Goal: Connect with others: Connect with others

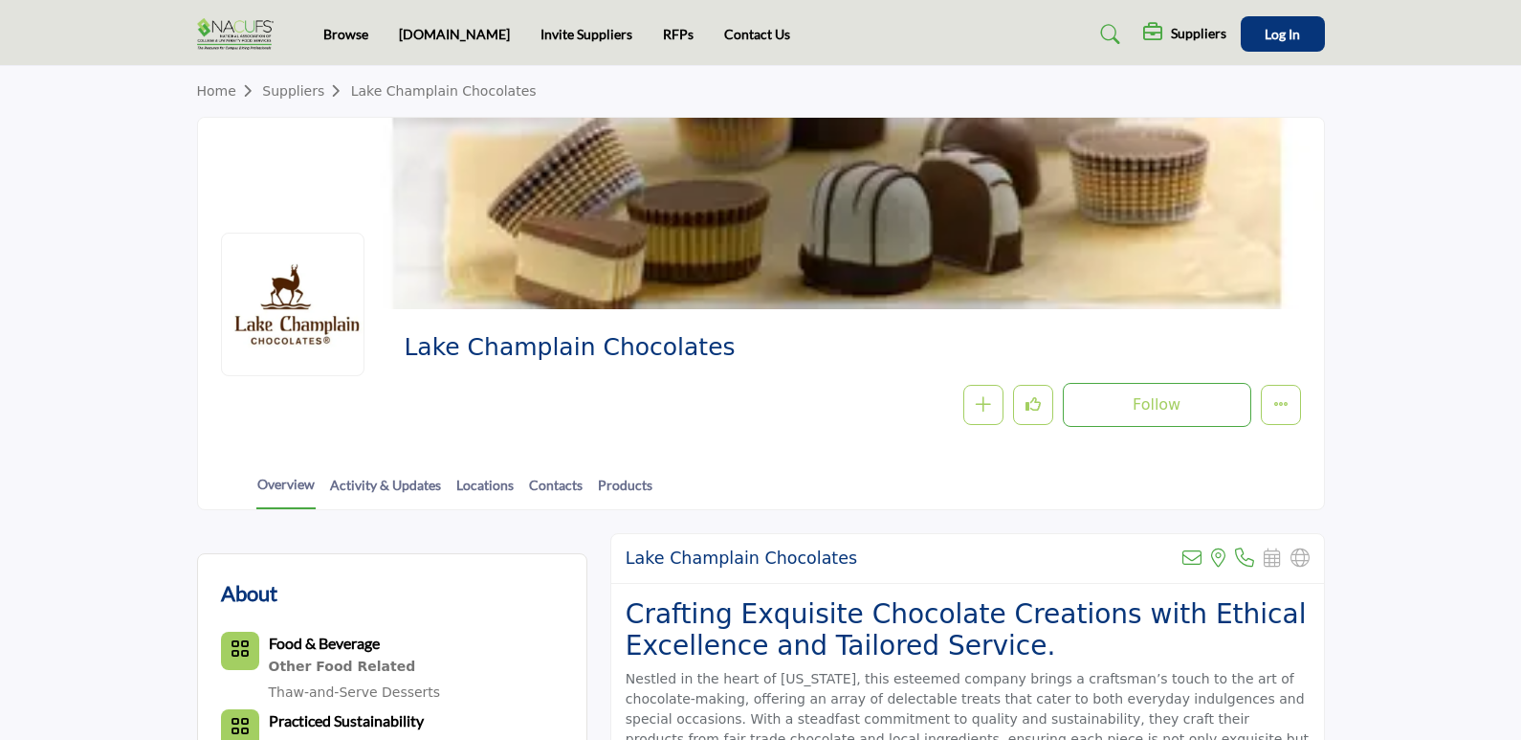
drag, startPoint x: 397, startPoint y: 346, endPoint x: 721, endPoint y: 353, distance: 324.4
click at [721, 353] on div "Lake Champlain Chocolates Follow Following Message Recommend Add to My Supplier…" at bounding box center [761, 379] width 1080 height 95
click at [755, 388] on div "Follow Following Message Recommend Add to My Suppliers Phone Number Claim Listi…" at bounding box center [988, 405] width 628 height 44
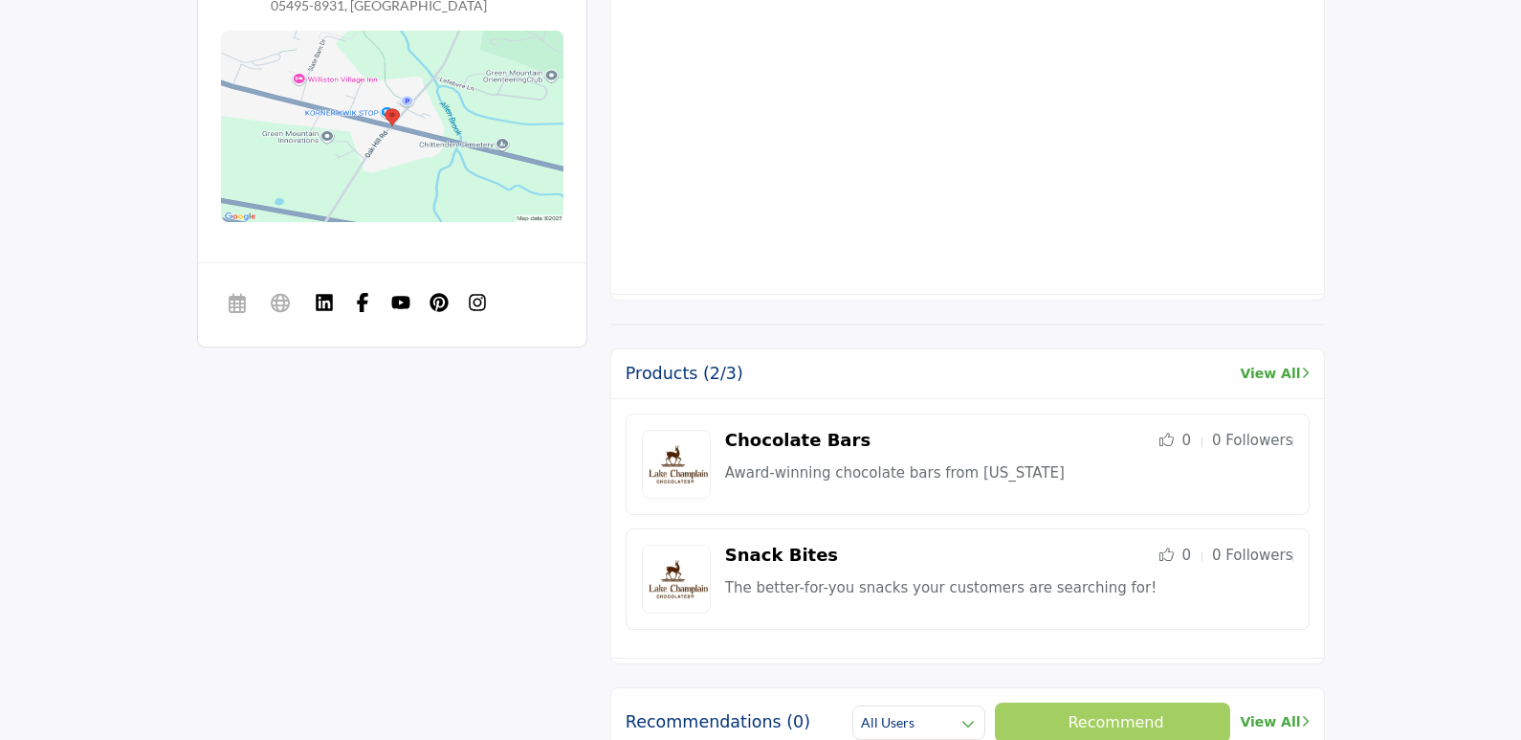
scroll to position [1244, 0]
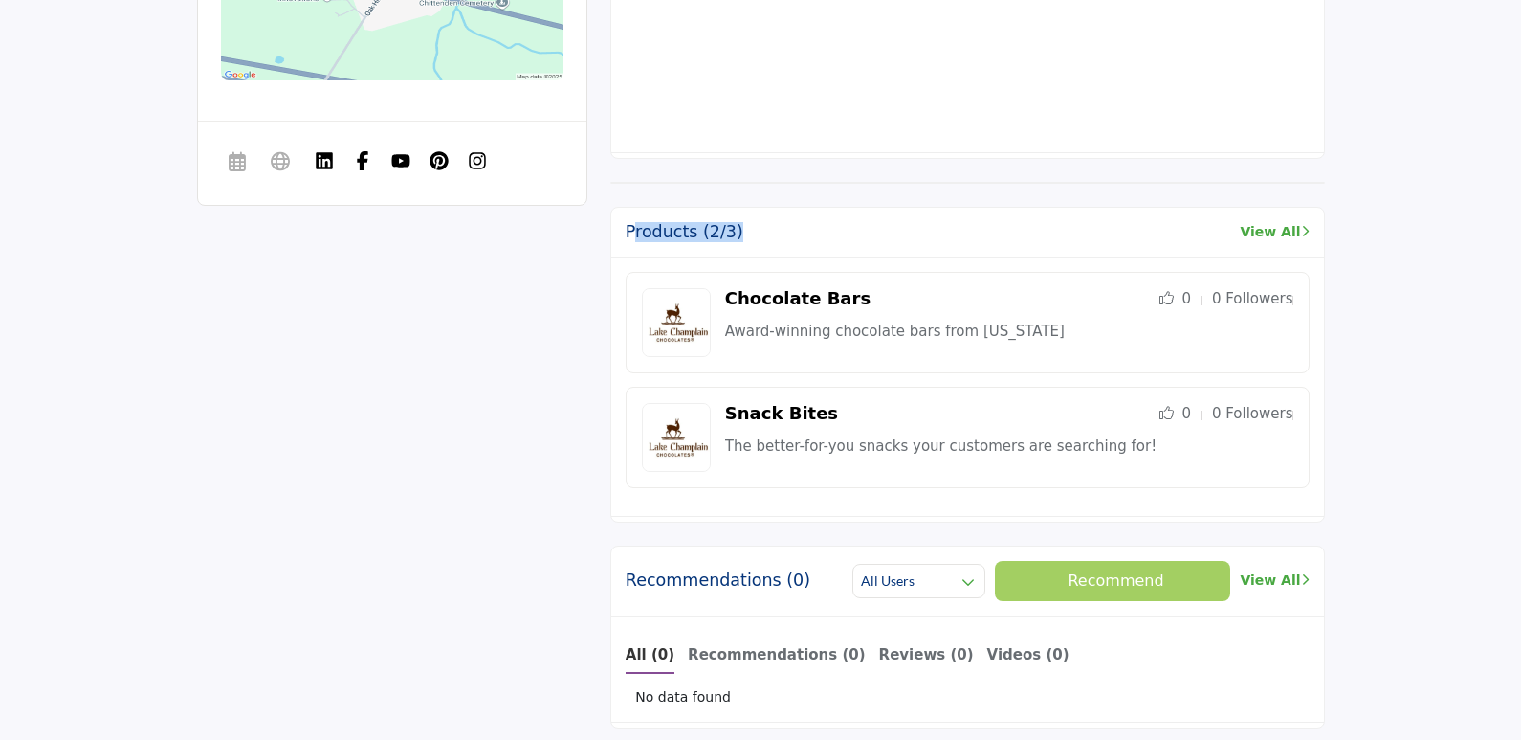
drag, startPoint x: 632, startPoint y: 229, endPoint x: 808, endPoint y: 224, distance: 176.1
click at [808, 224] on div "Products (2/3) View All" at bounding box center [967, 233] width 713 height 50
click at [947, 224] on div "Products (2/3) View All" at bounding box center [967, 233] width 713 height 50
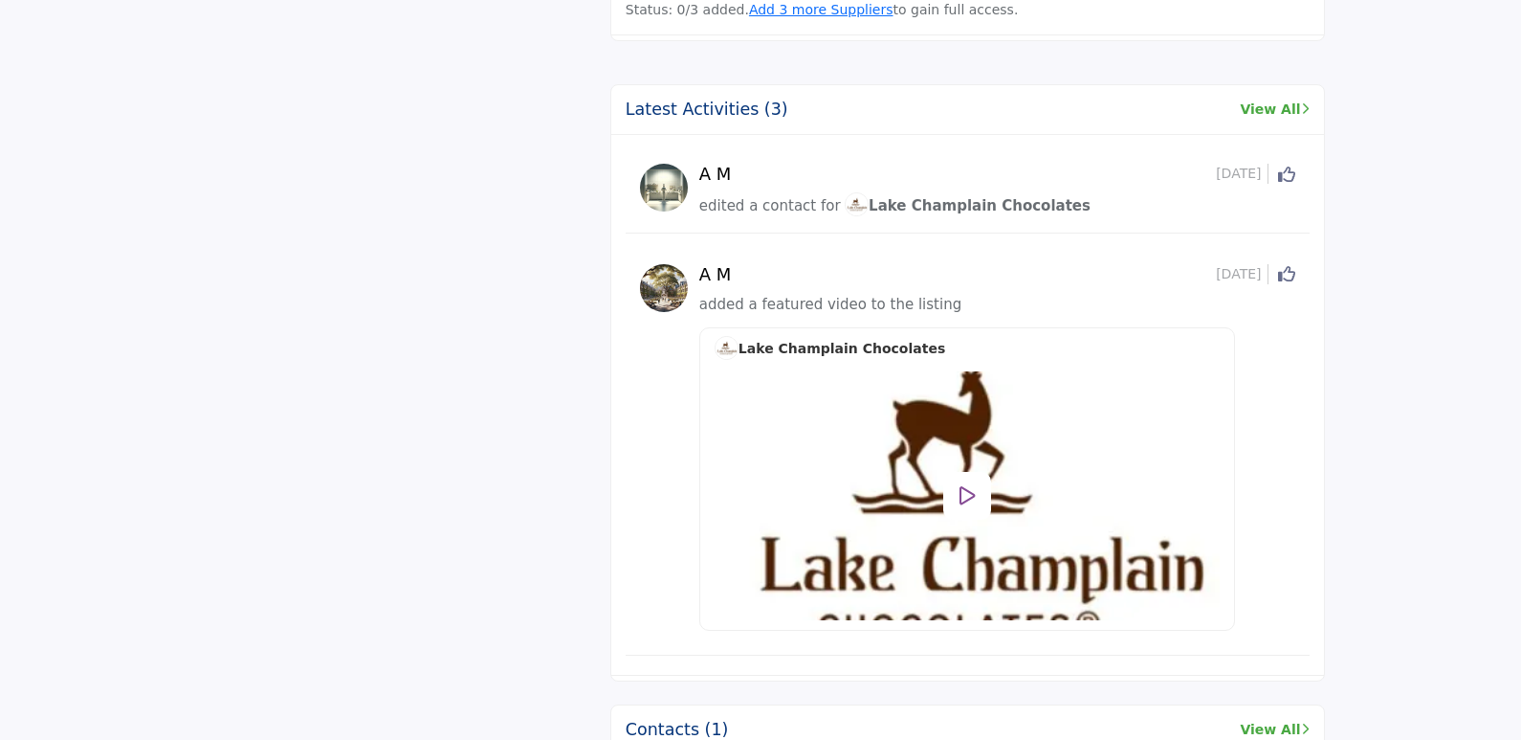
scroll to position [2392, 0]
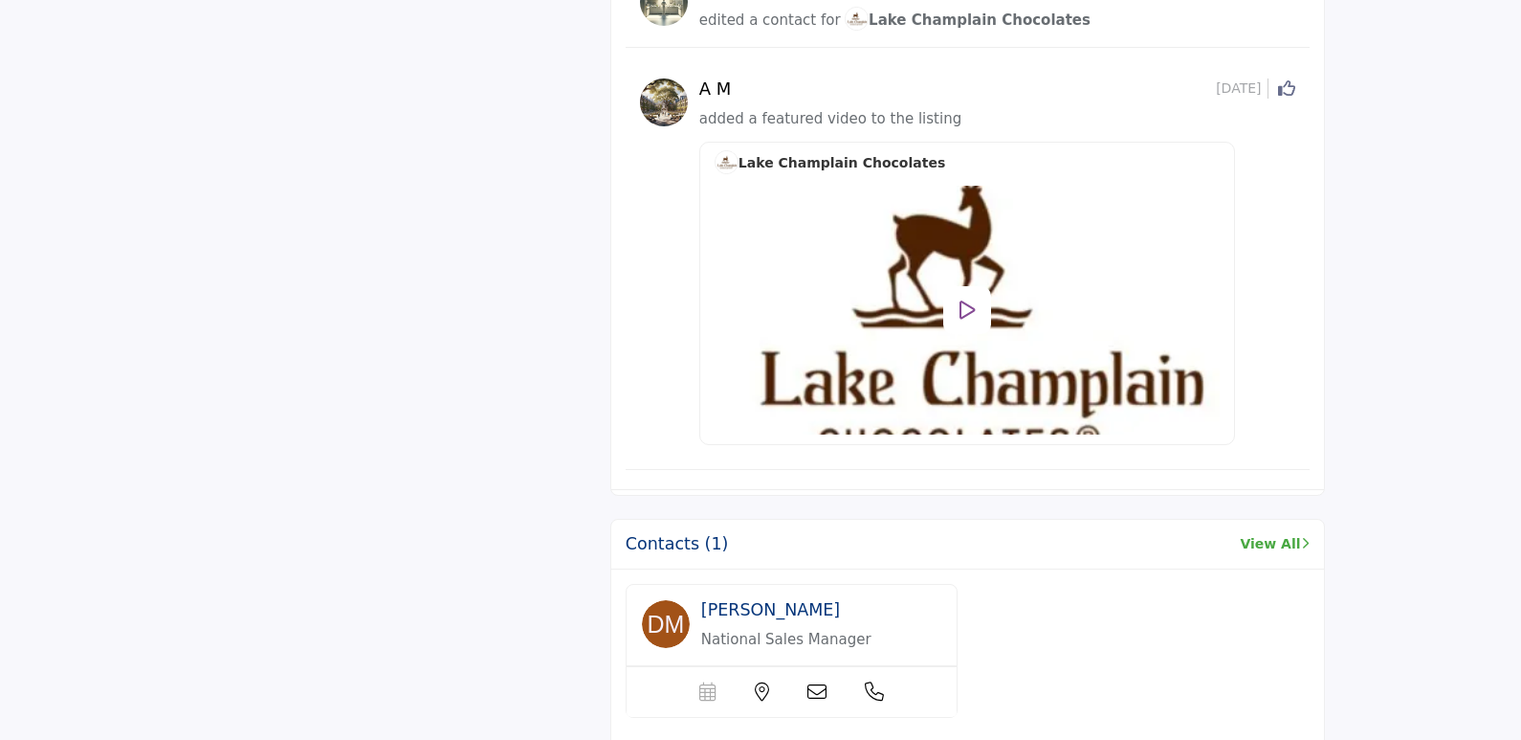
click at [967, 305] on icon at bounding box center [968, 309] width 16 height 21
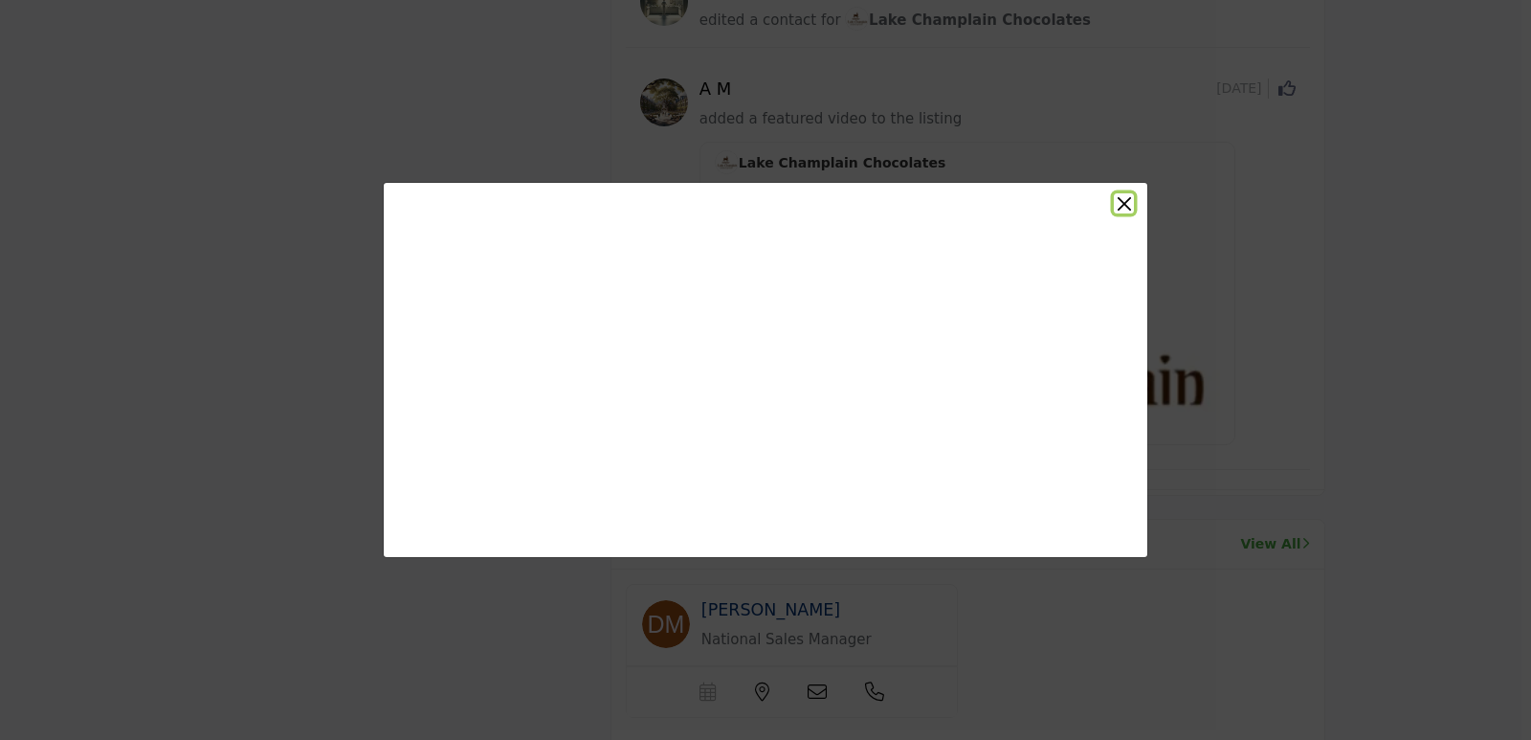
click at [1122, 205] on button "Close" at bounding box center [1124, 203] width 20 height 20
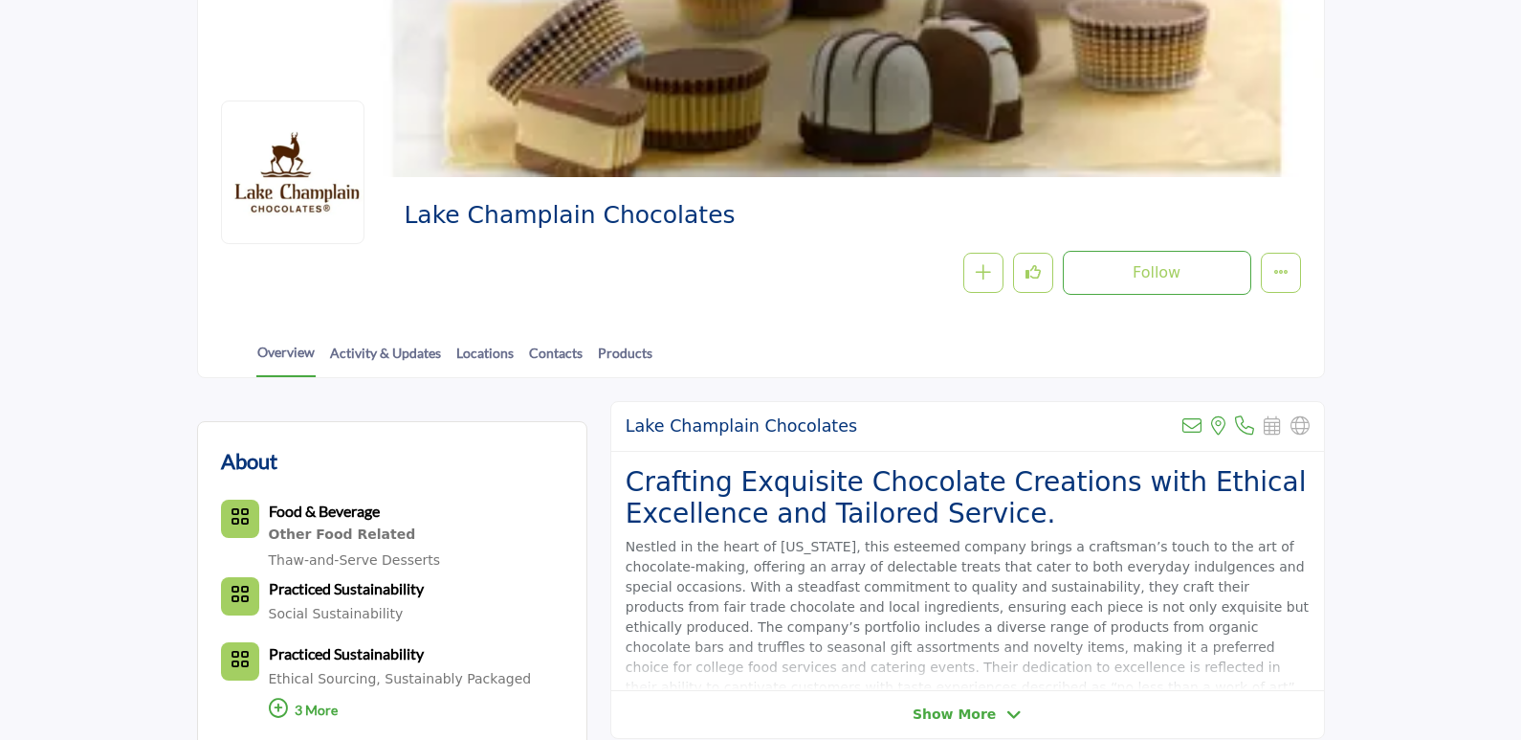
scroll to position [383, 0]
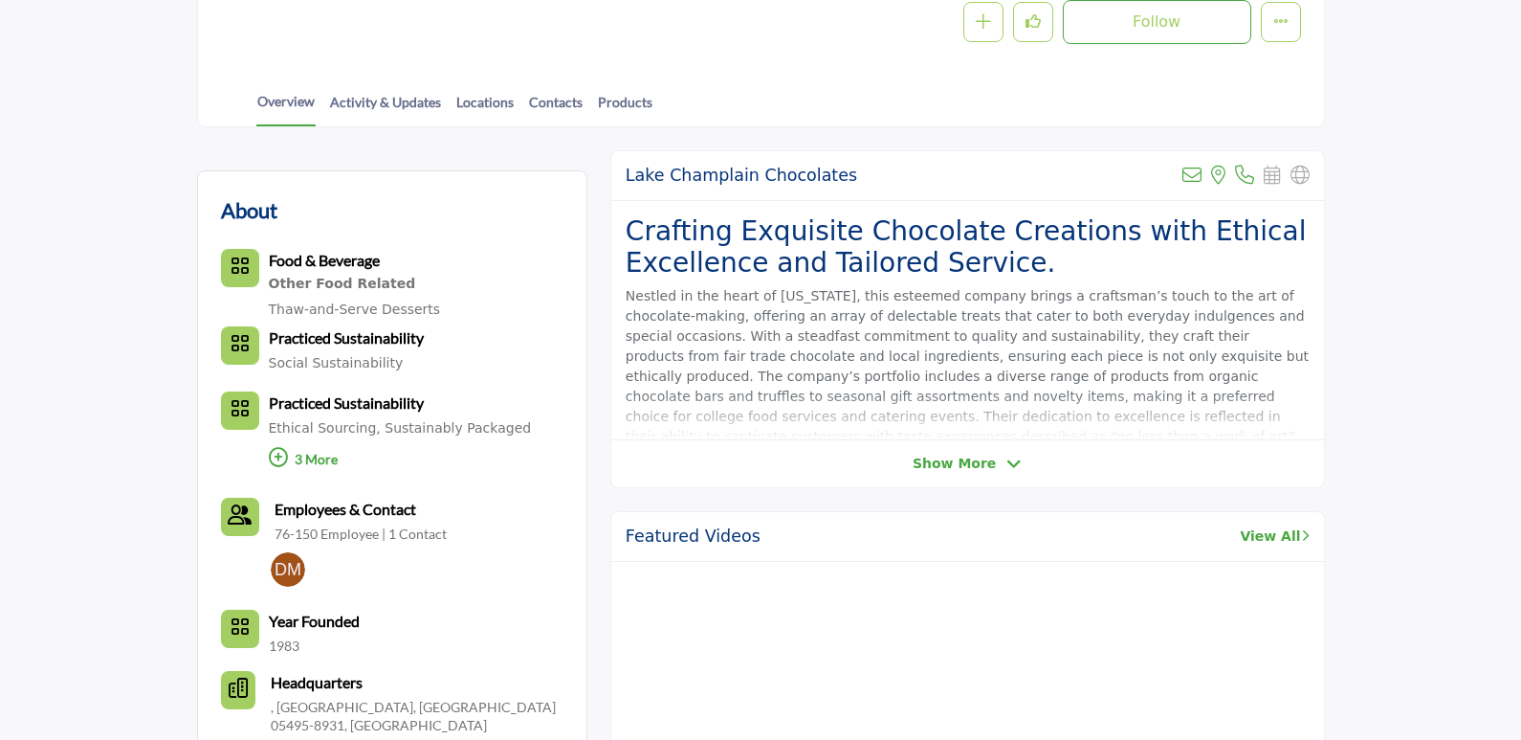
click at [279, 455] on icon at bounding box center [278, 457] width 19 height 19
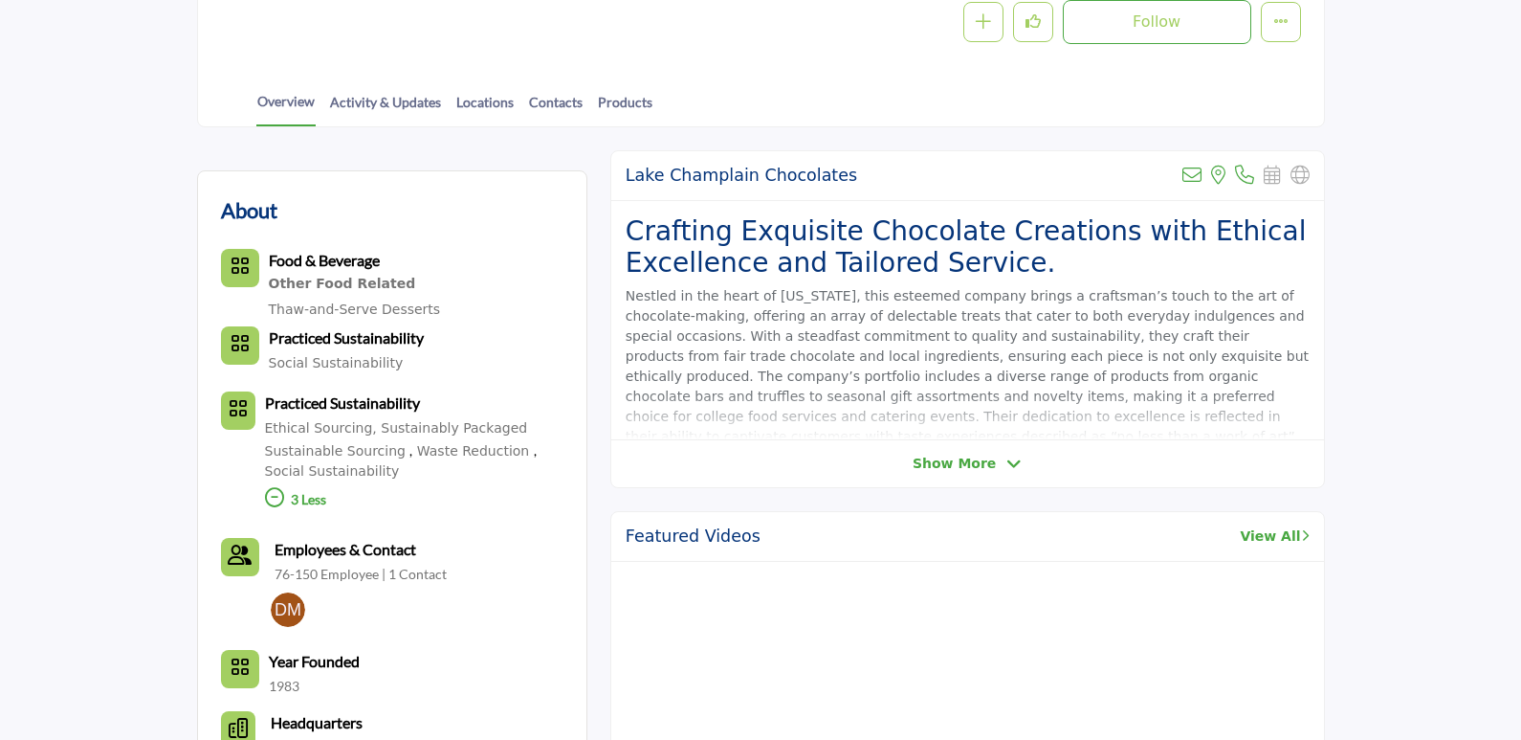
click at [276, 497] on icon at bounding box center [274, 497] width 19 height 19
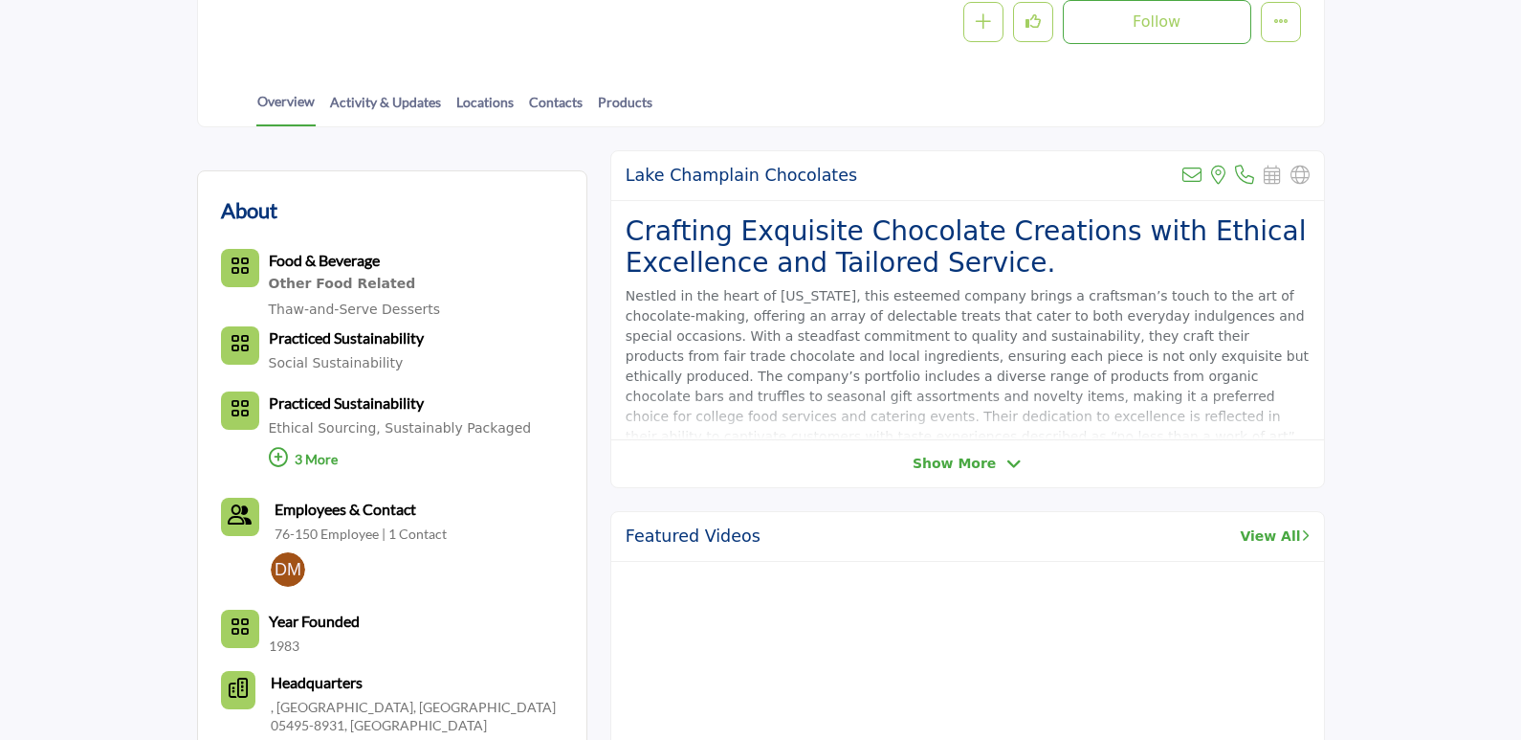
click at [921, 472] on span "Show More" at bounding box center [954, 463] width 83 height 20
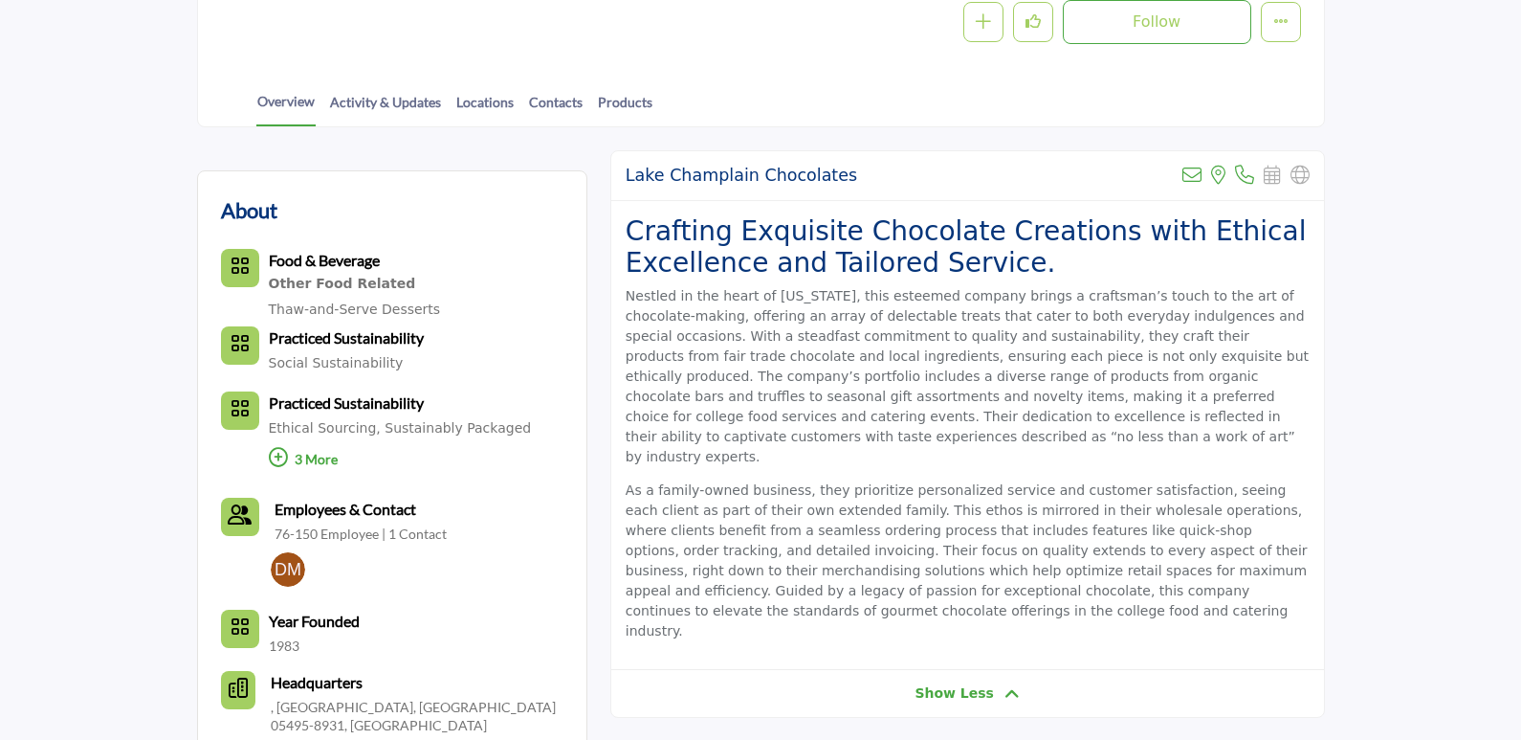
click at [937, 683] on span "Show Less" at bounding box center [954, 693] width 79 height 20
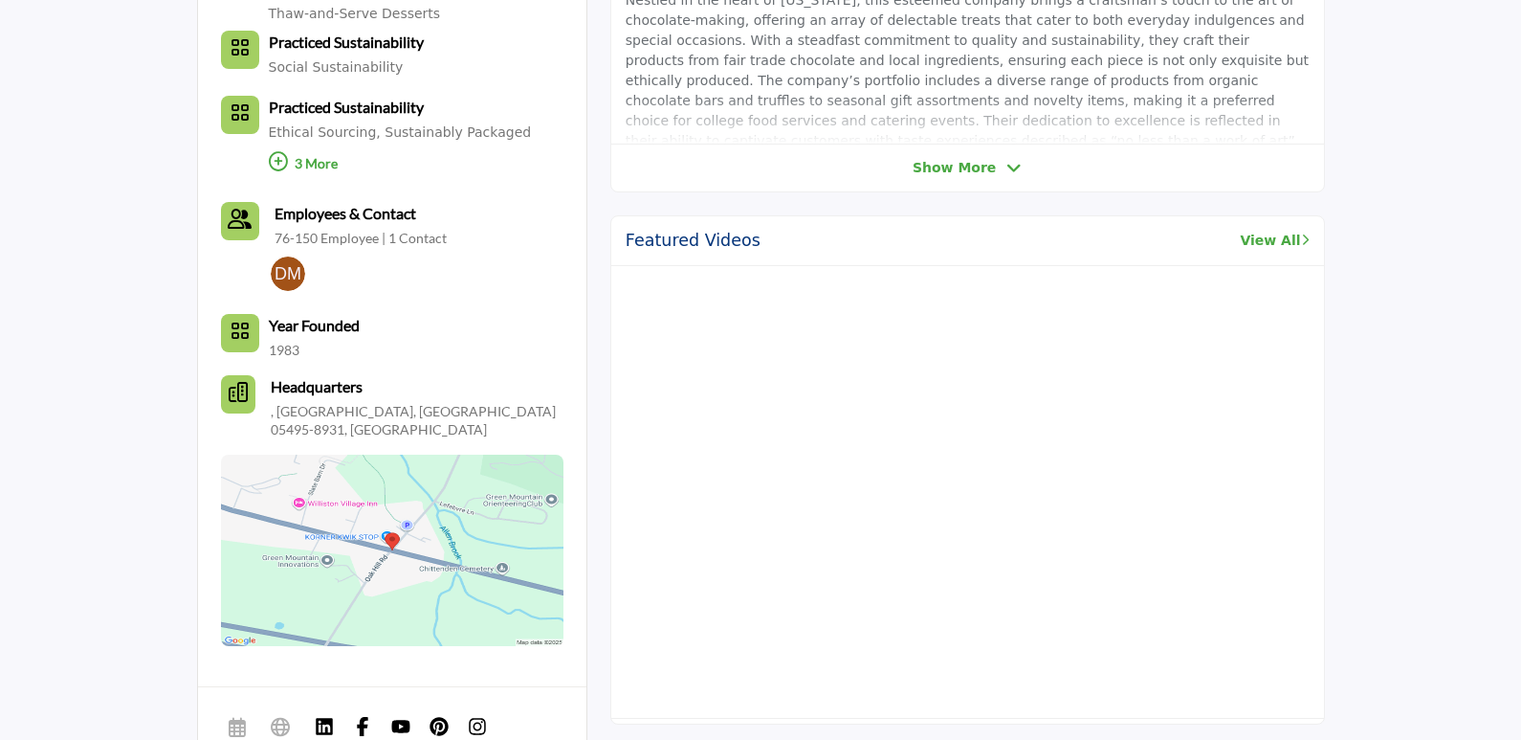
scroll to position [861, 0]
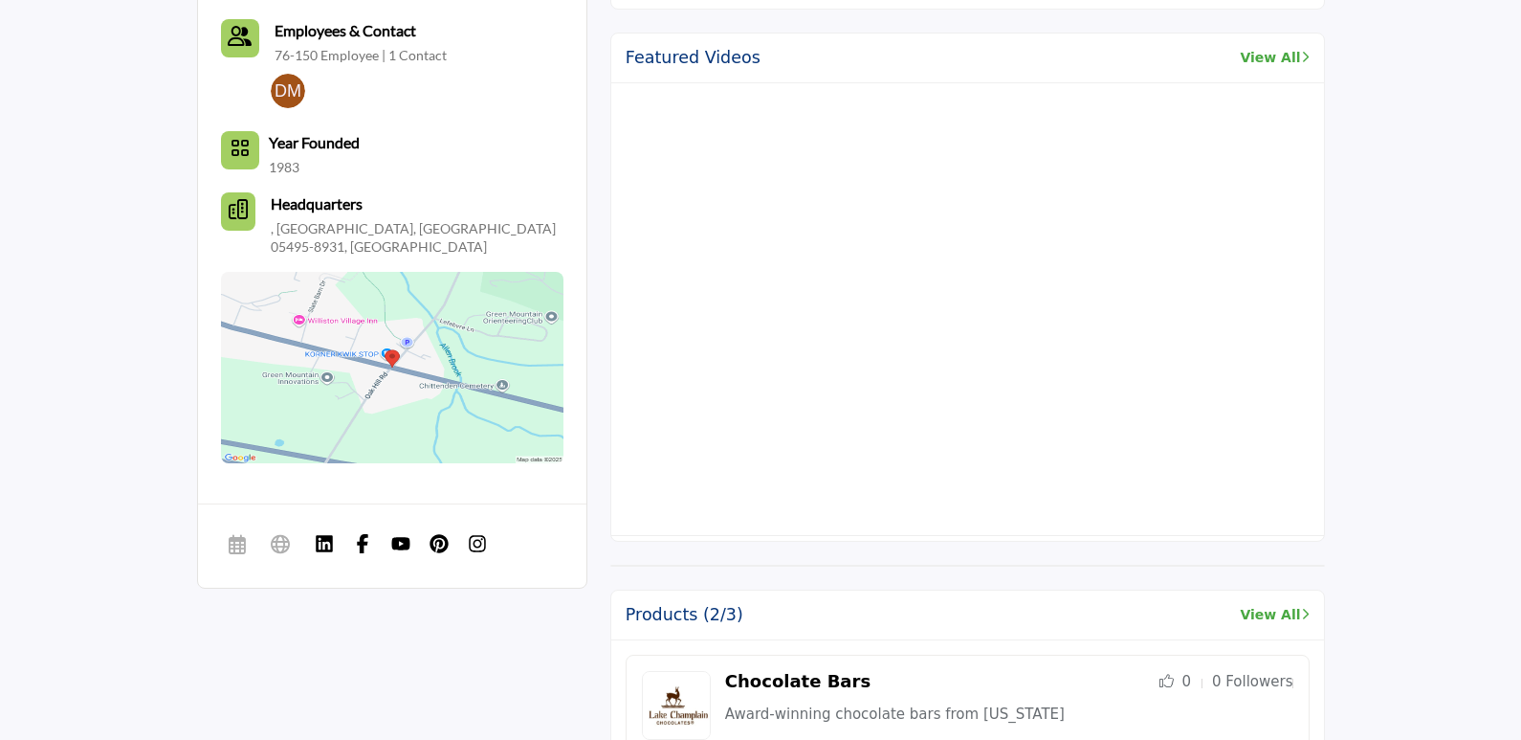
click at [478, 534] on img at bounding box center [477, 543] width 19 height 19
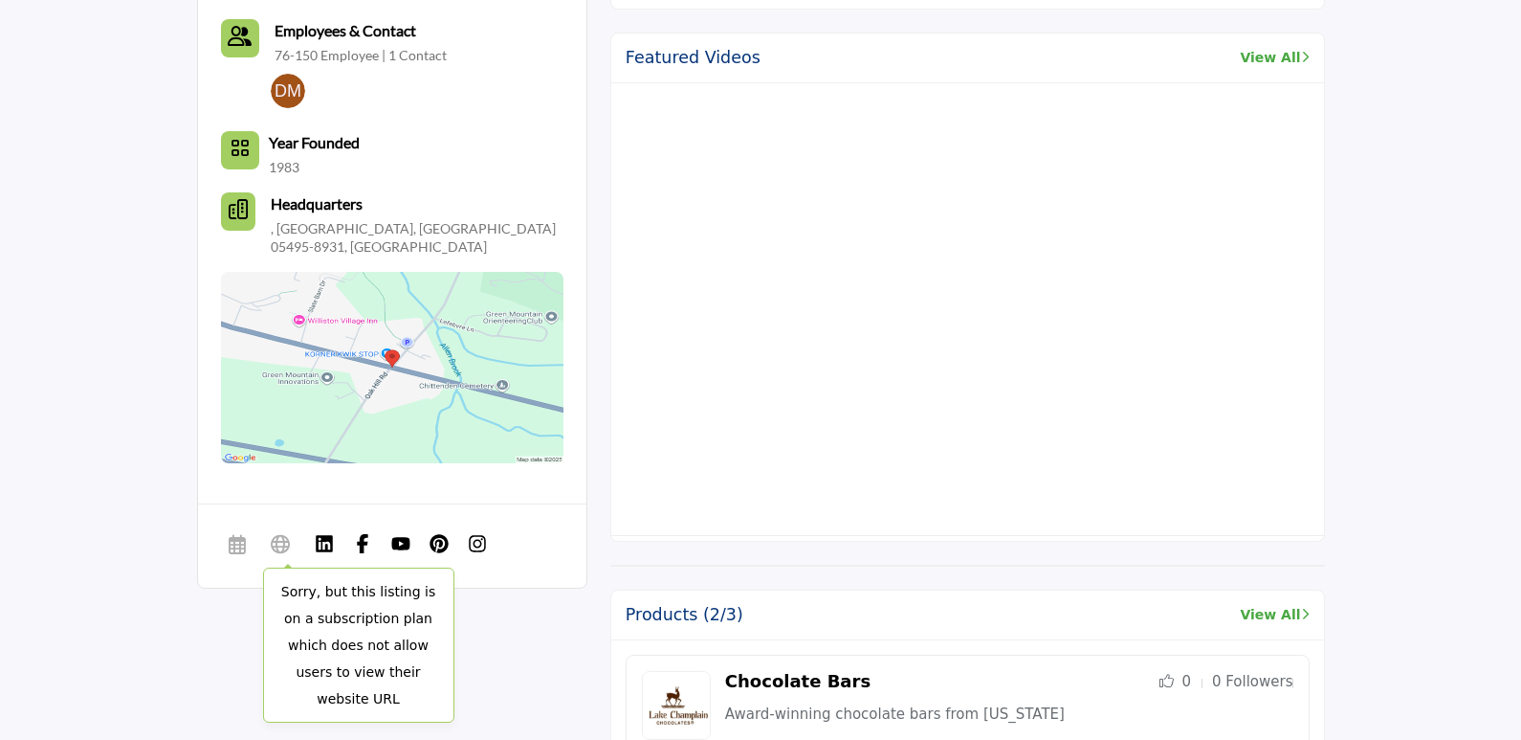
click at [282, 532] on icon at bounding box center [280, 543] width 19 height 23
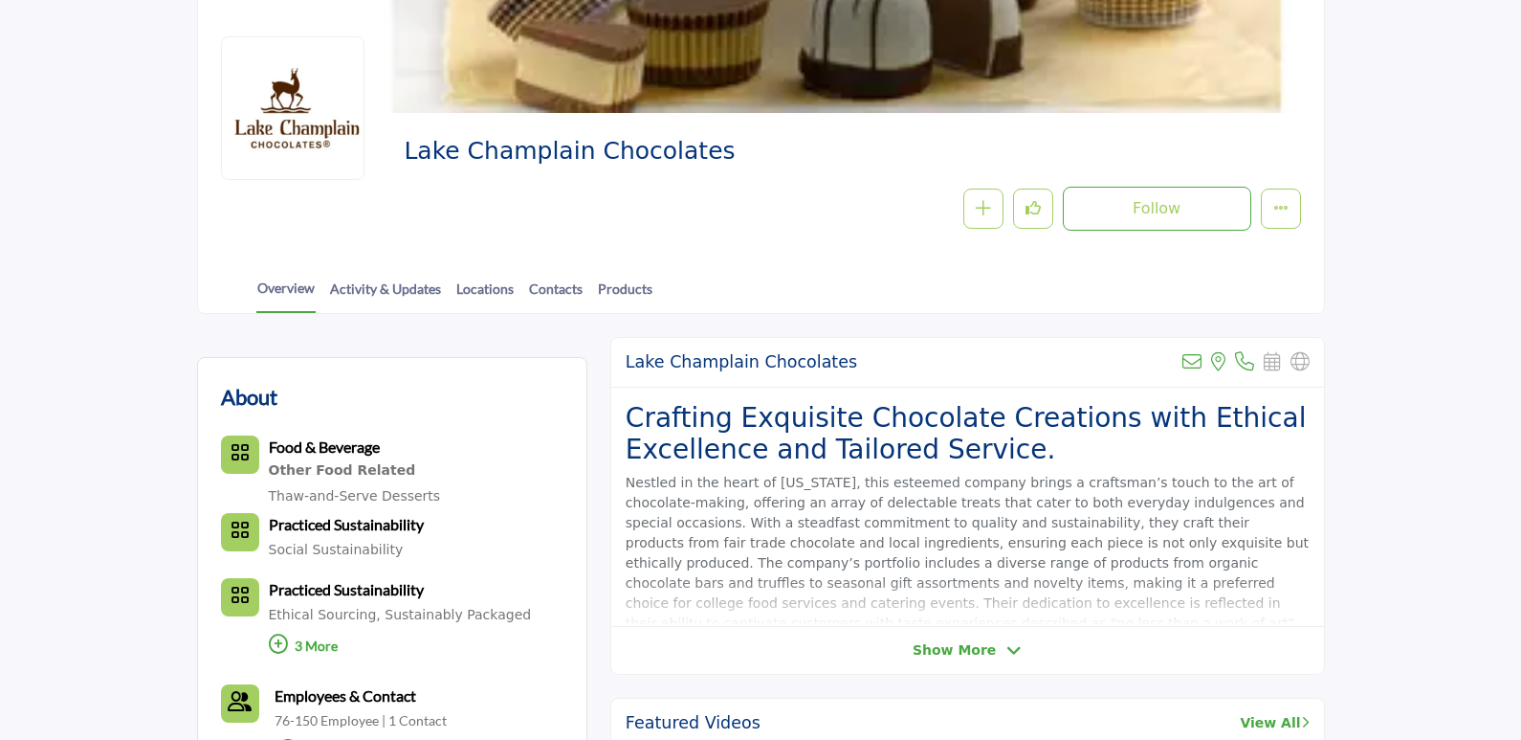
scroll to position [0, 0]
